Goal: Check status

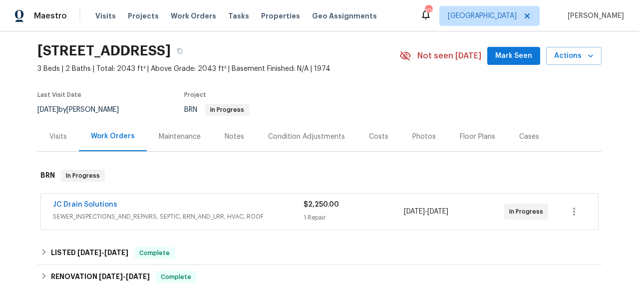
scroll to position [85, 0]
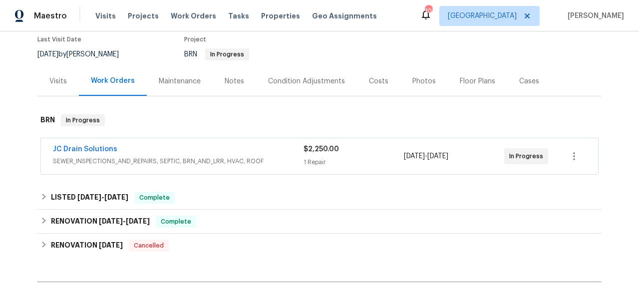
click at [86, 153] on span "JC Drain Solutions" at bounding box center [85, 149] width 64 height 10
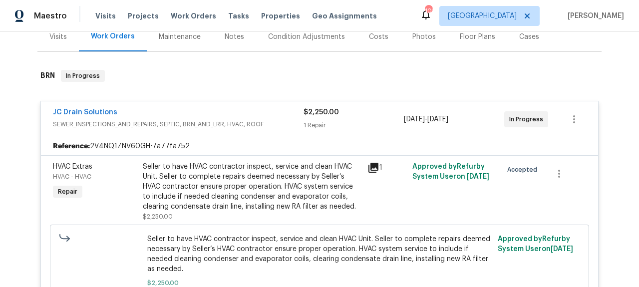
scroll to position [165, 0]
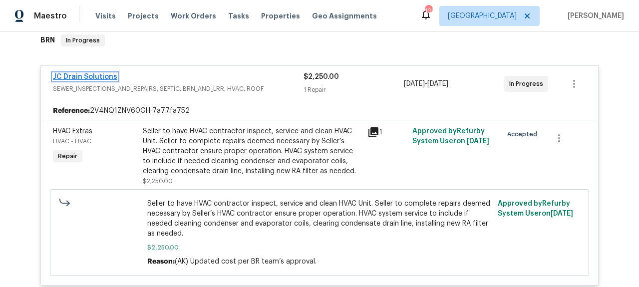
click at [84, 77] on link "JC Drain Solutions" at bounding box center [85, 76] width 64 height 7
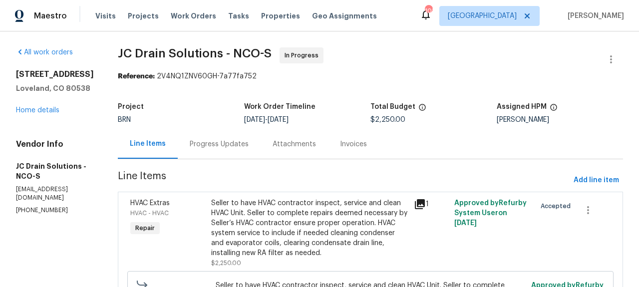
click at [231, 136] on div "Progress Updates" at bounding box center [219, 143] width 83 height 29
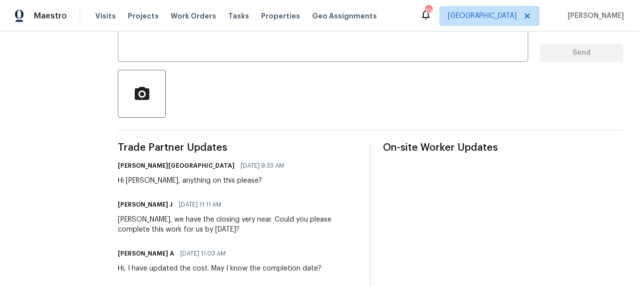
scroll to position [197, 0]
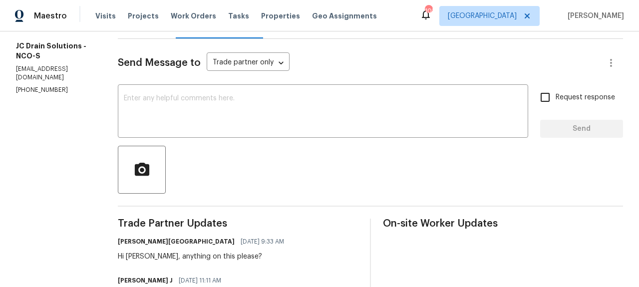
scroll to position [0, 0]
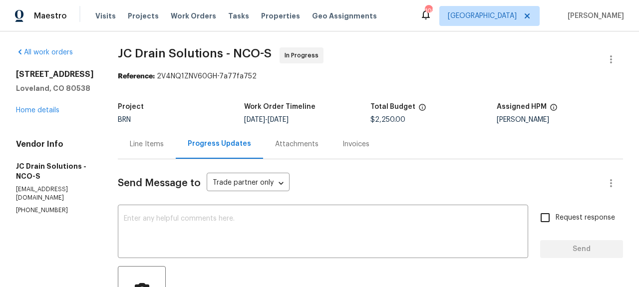
click at [356, 150] on div "Invoices" at bounding box center [355, 143] width 51 height 29
